Goal: Find contact information: Find contact information

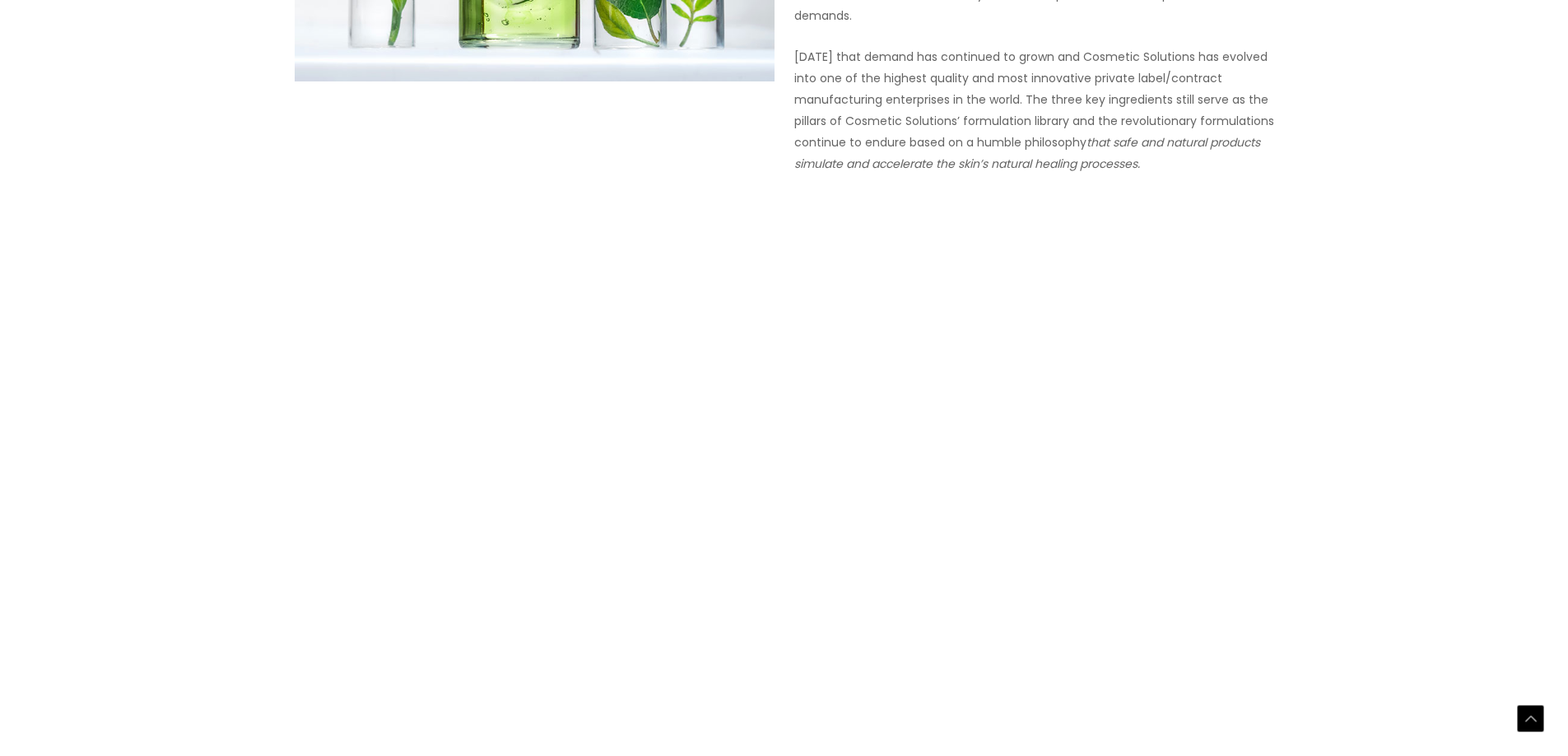
scroll to position [1834, 0]
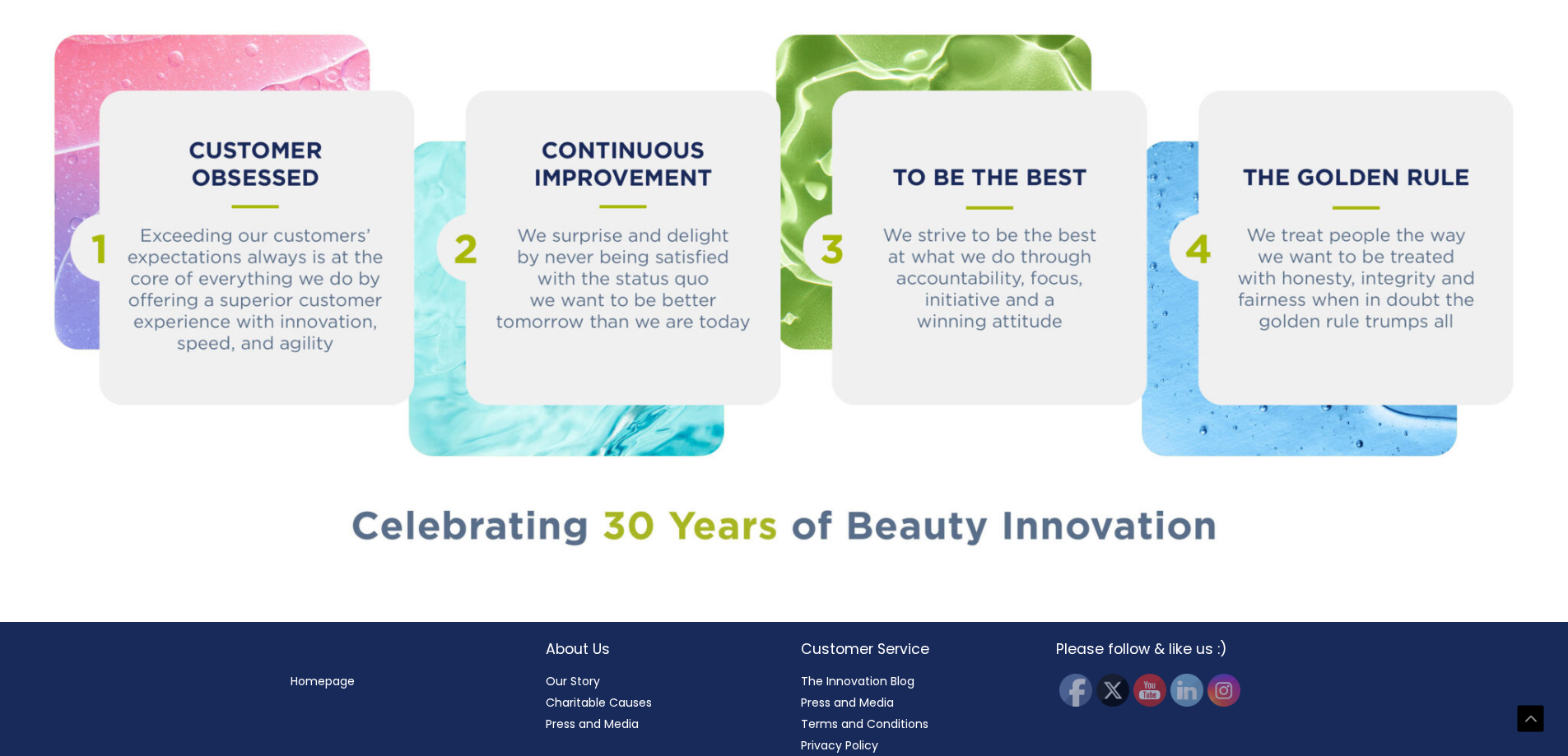
drag, startPoint x: 1498, startPoint y: 242, endPoint x: 1479, endPoint y: 536, distance: 294.6
drag, startPoint x: 638, startPoint y: 563, endPoint x: 651, endPoint y: 679, distance: 116.7
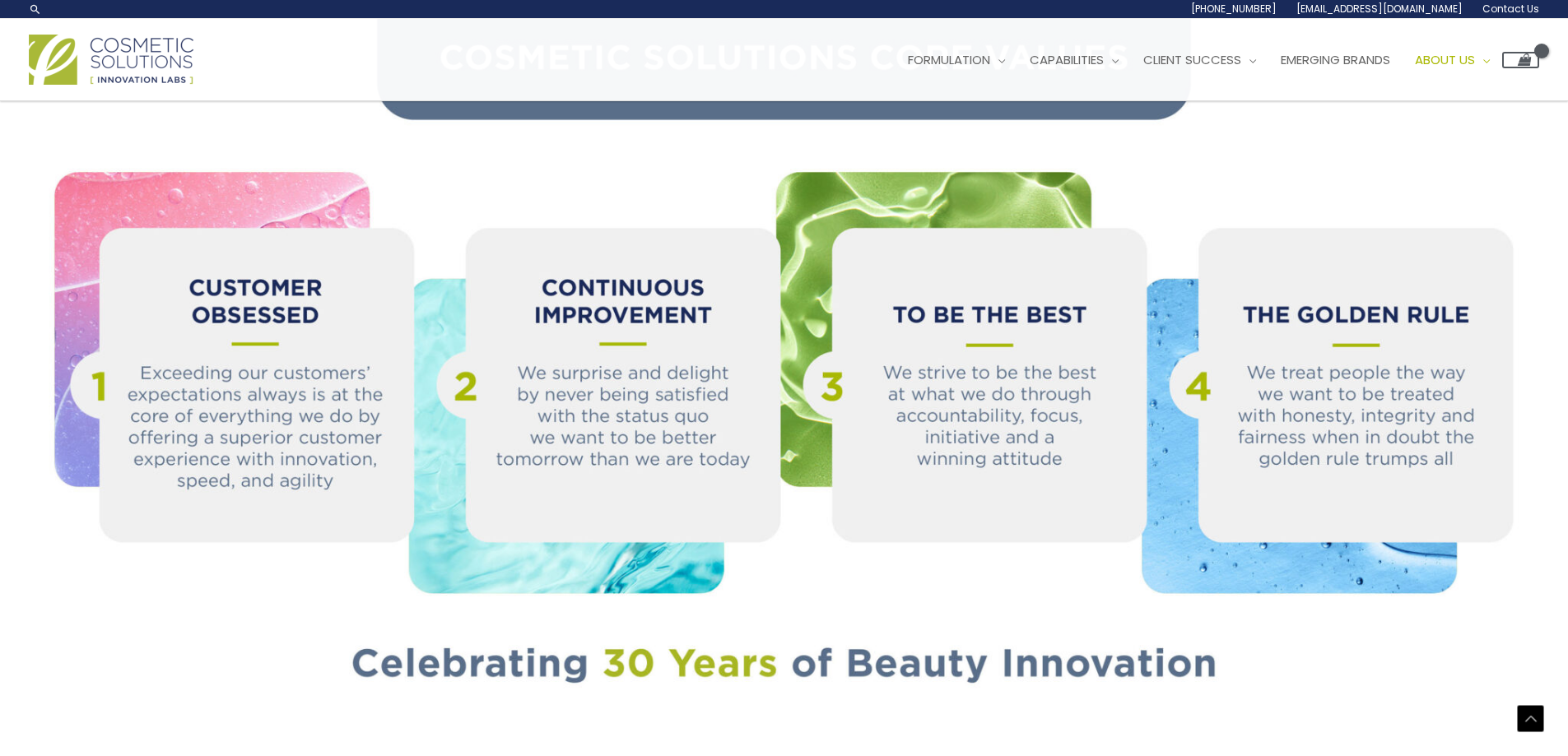
scroll to position [800, 0]
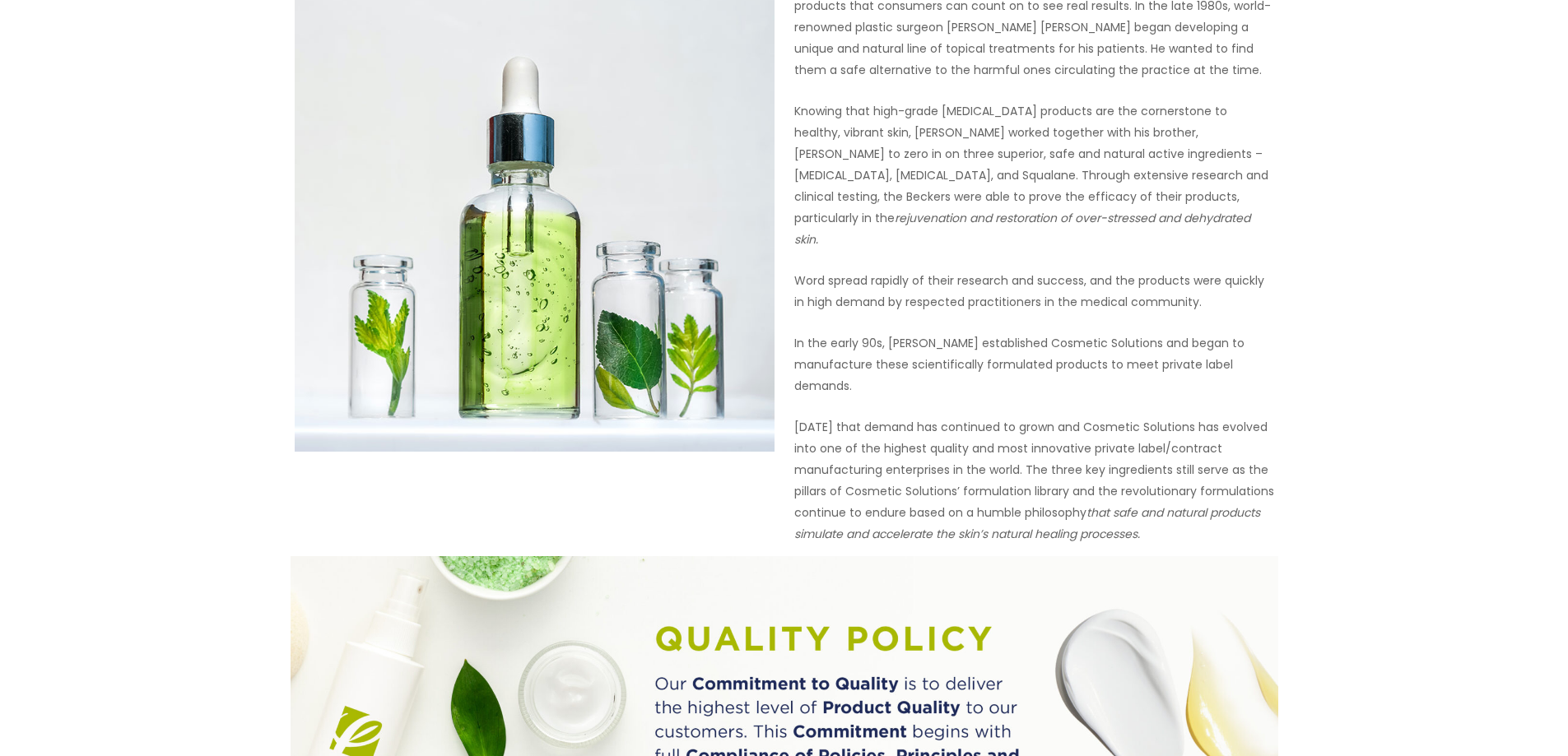
drag, startPoint x: 701, startPoint y: 620, endPoint x: 688, endPoint y: 350, distance: 270.3
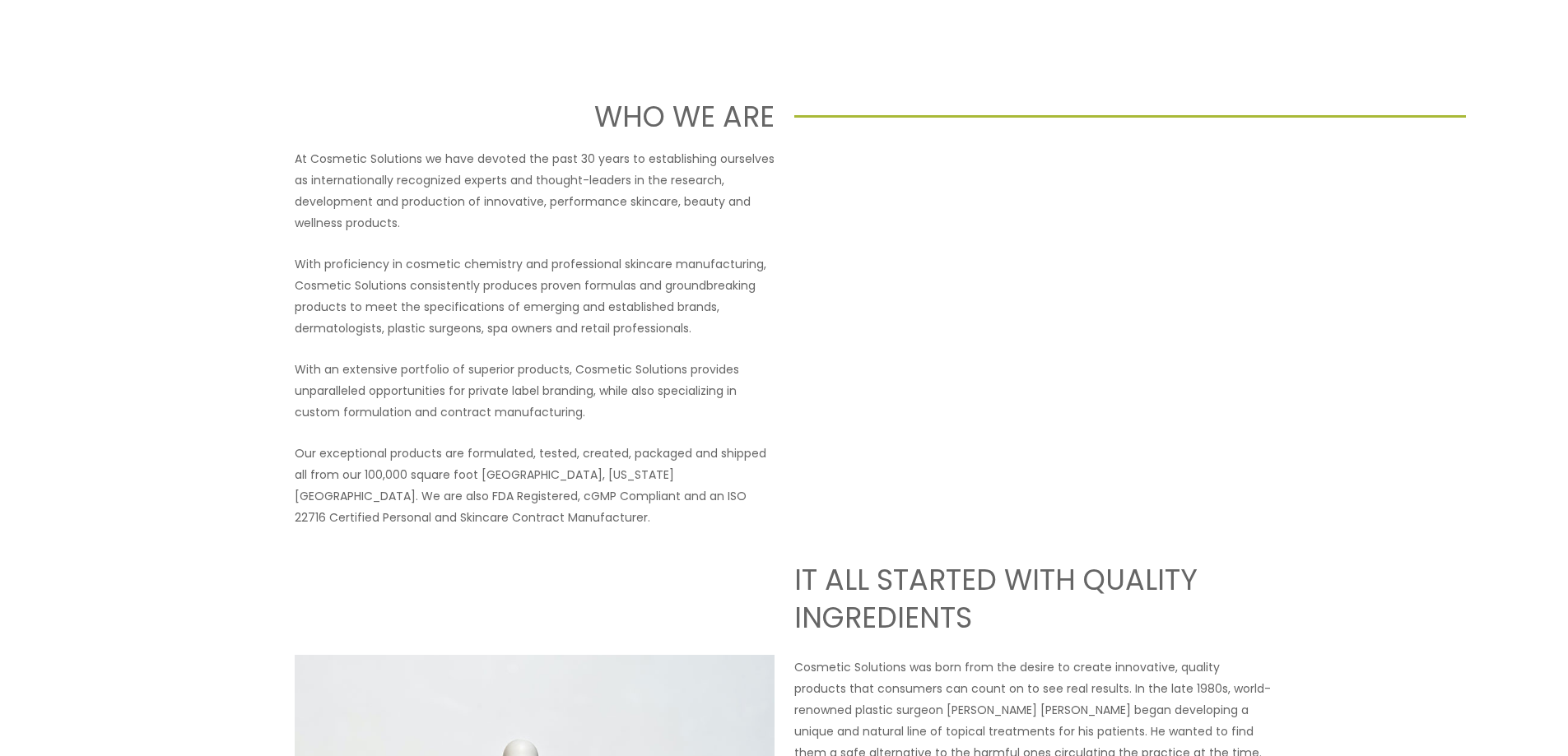
drag, startPoint x: 719, startPoint y: 410, endPoint x: 721, endPoint y: 528, distance: 118.0
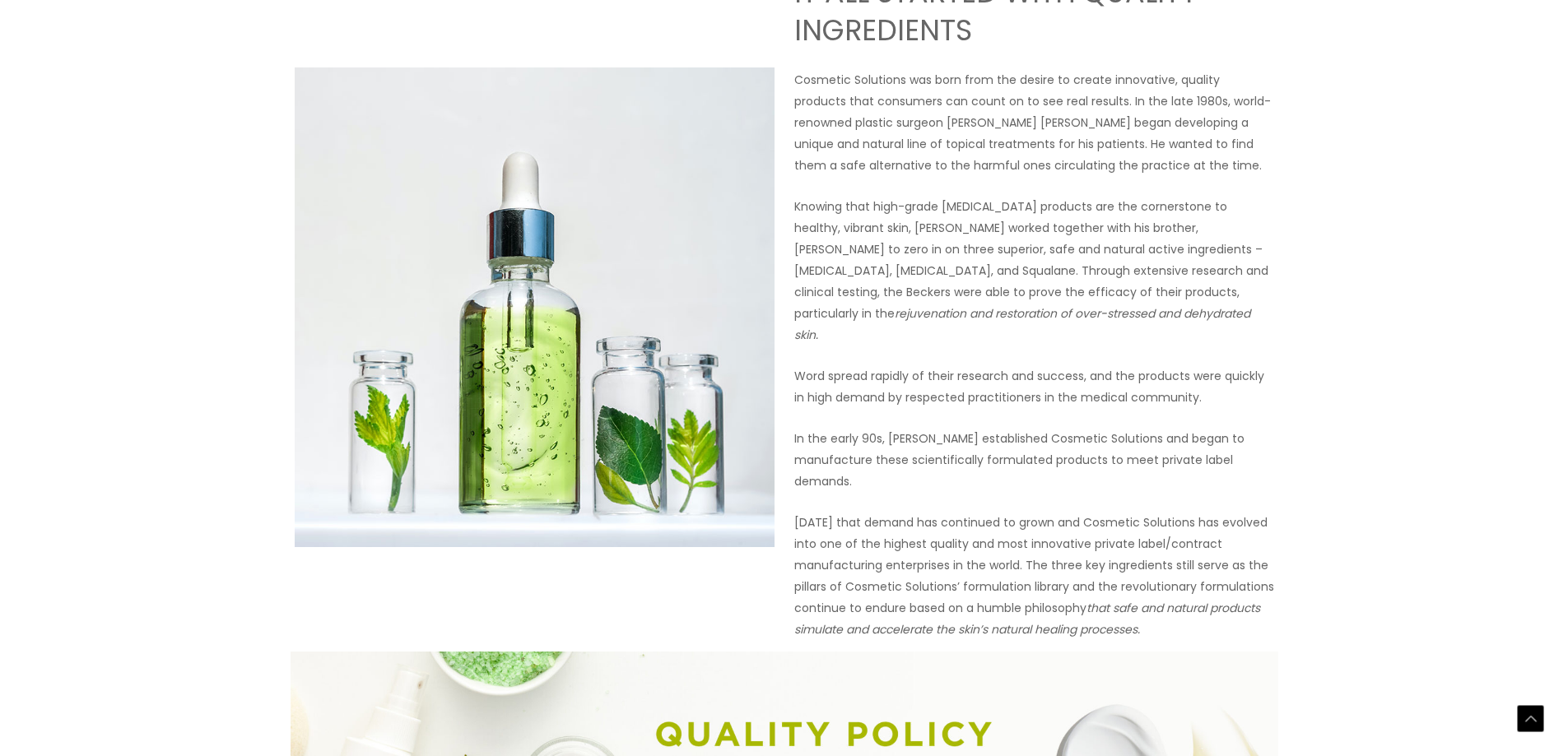
scroll to position [1834, 0]
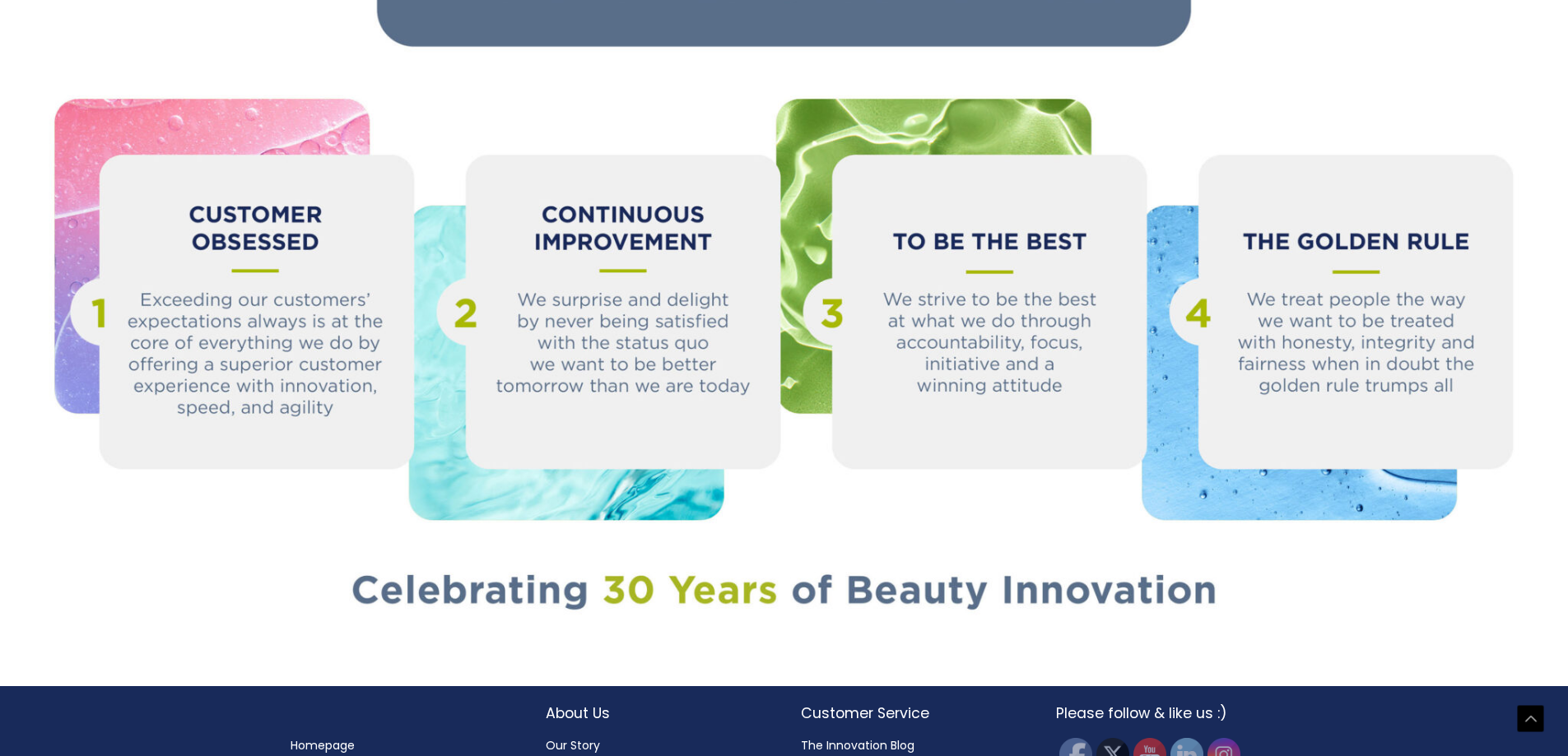
drag, startPoint x: 694, startPoint y: 411, endPoint x: 783, endPoint y: 663, distance: 267.3
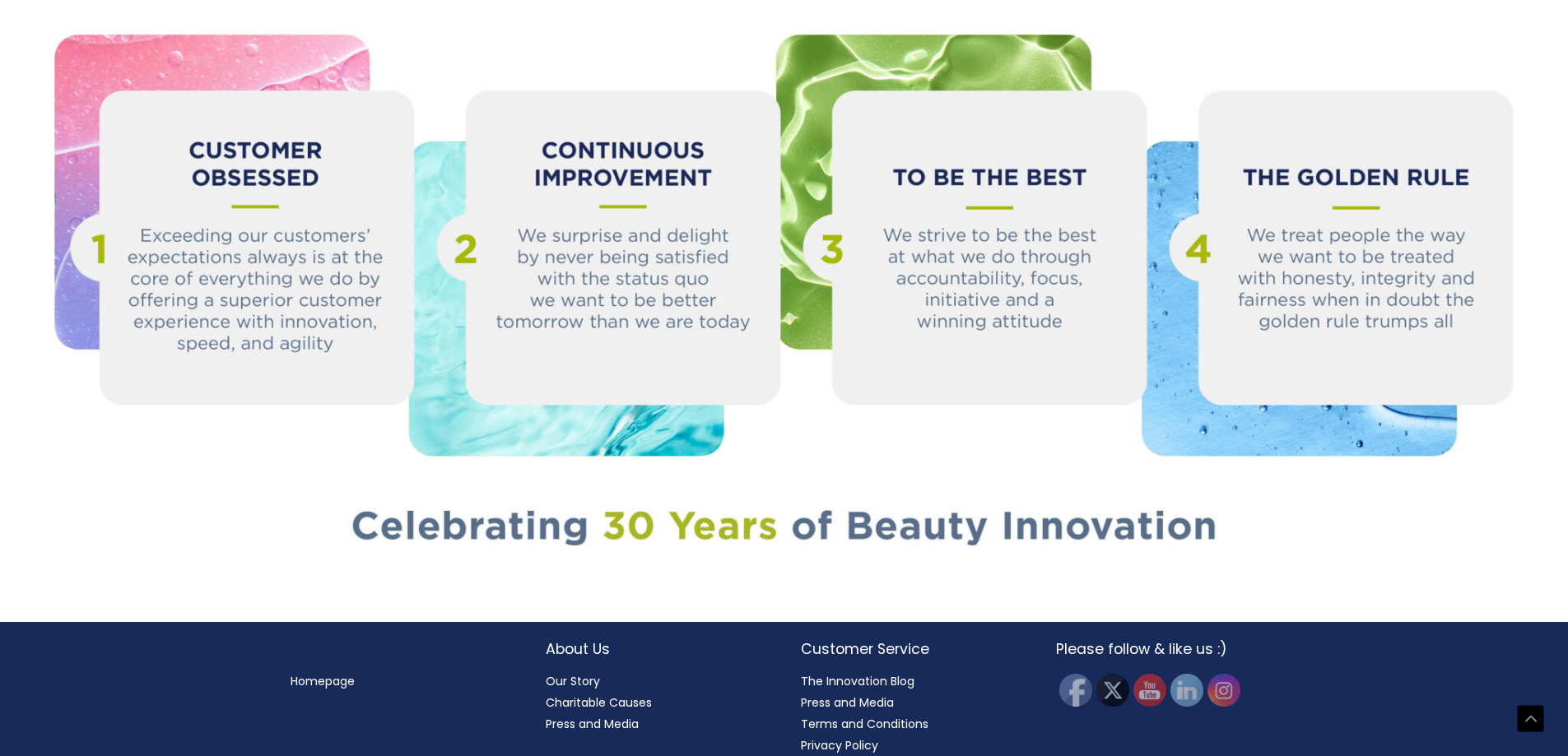
drag, startPoint x: 773, startPoint y: 611, endPoint x: 756, endPoint y: 700, distance: 90.6
click at [587, 639] on h2 "About Us" at bounding box center [656, 649] width 222 height 21
drag, startPoint x: 824, startPoint y: 618, endPoint x: 1042, endPoint y: 558, distance: 226.1
drag, startPoint x: 1565, startPoint y: 598, endPoint x: 1520, endPoint y: 188, distance: 412.5
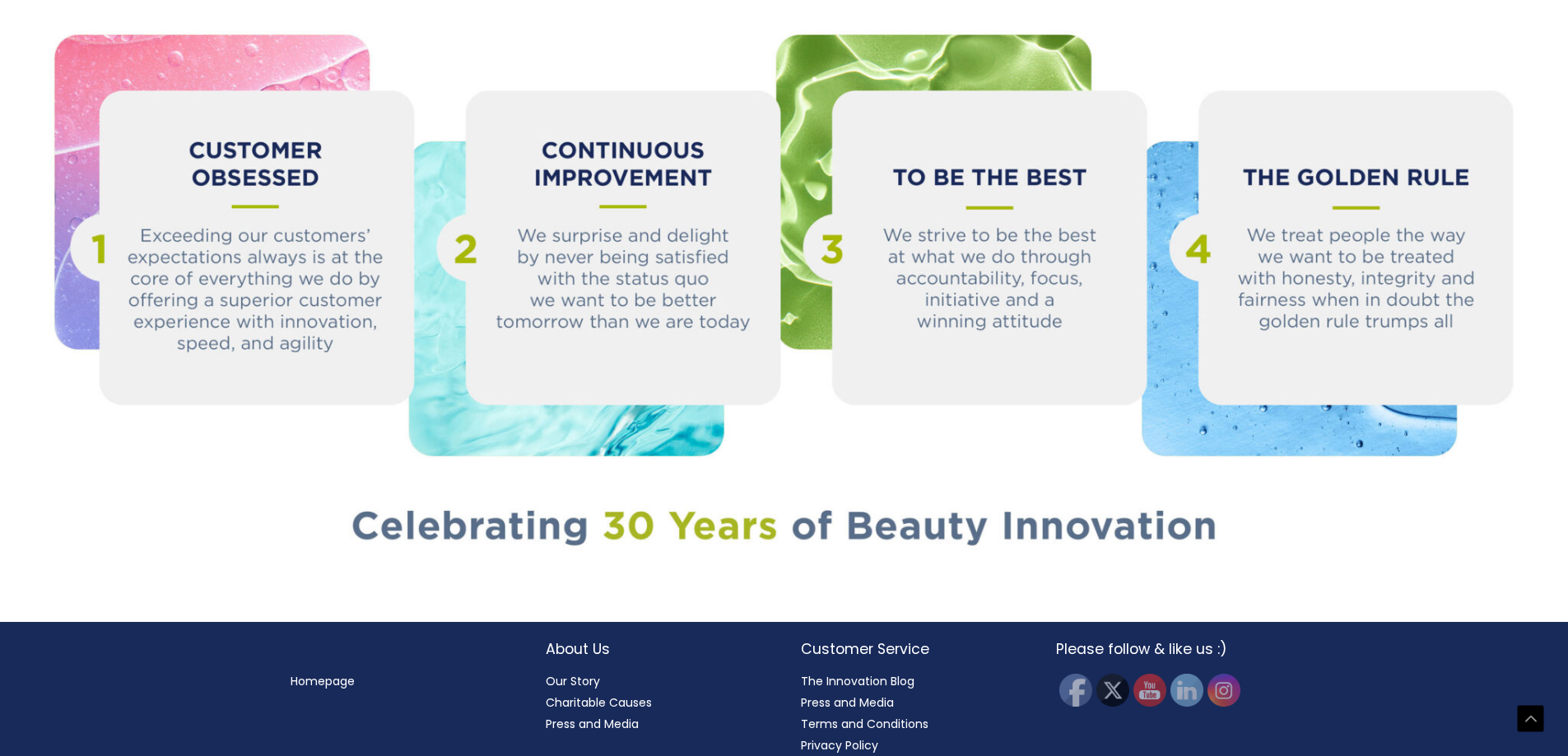
drag, startPoint x: 1487, startPoint y: 491, endPoint x: 1408, endPoint y: 699, distance: 222.5
drag, startPoint x: 1392, startPoint y: 548, endPoint x: 1374, endPoint y: 701, distance: 154.1
click at [866, 639] on h2 "Customer Service" at bounding box center [912, 649] width 222 height 21
click at [589, 673] on link "Our Story" at bounding box center [573, 680] width 54 height 16
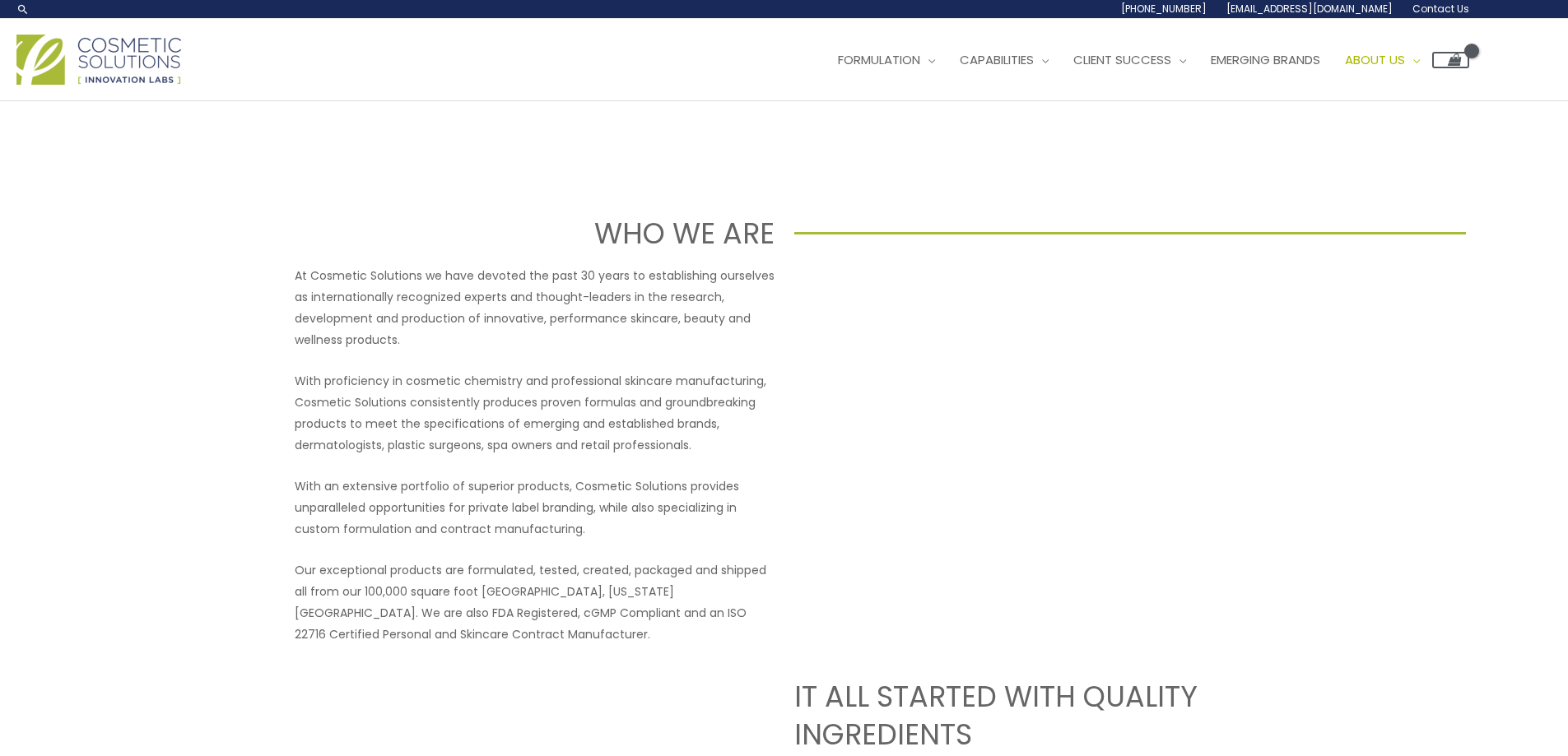
drag, startPoint x: 864, startPoint y: 384, endPoint x: 890, endPoint y: 169, distance: 216.6
click at [1397, 59] on span "About Us" at bounding box center [1375, 60] width 60 height 17
click at [1405, 224] on span "Contact" at bounding box center [1376, 226] width 61 height 17
